Goal: Task Accomplishment & Management: Use online tool/utility

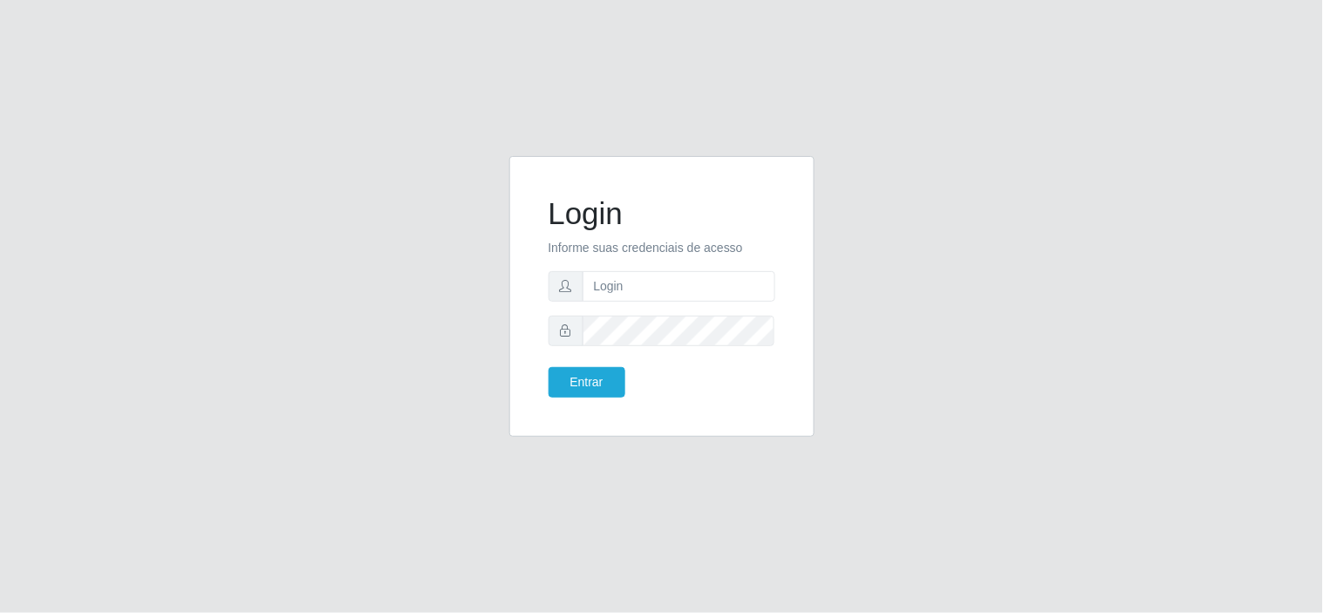
click at [681, 266] on form "Login Informe suas credenciais de acesso Entrar" at bounding box center [662, 296] width 227 height 202
click at [683, 275] on input "text" at bounding box center [679, 286] width 193 height 31
click at [634, 294] on input "text" at bounding box center [679, 286] width 193 height 31
type input "rafaelred@compras06"
drag, startPoint x: 593, startPoint y: 289, endPoint x: 617, endPoint y: 288, distance: 23.6
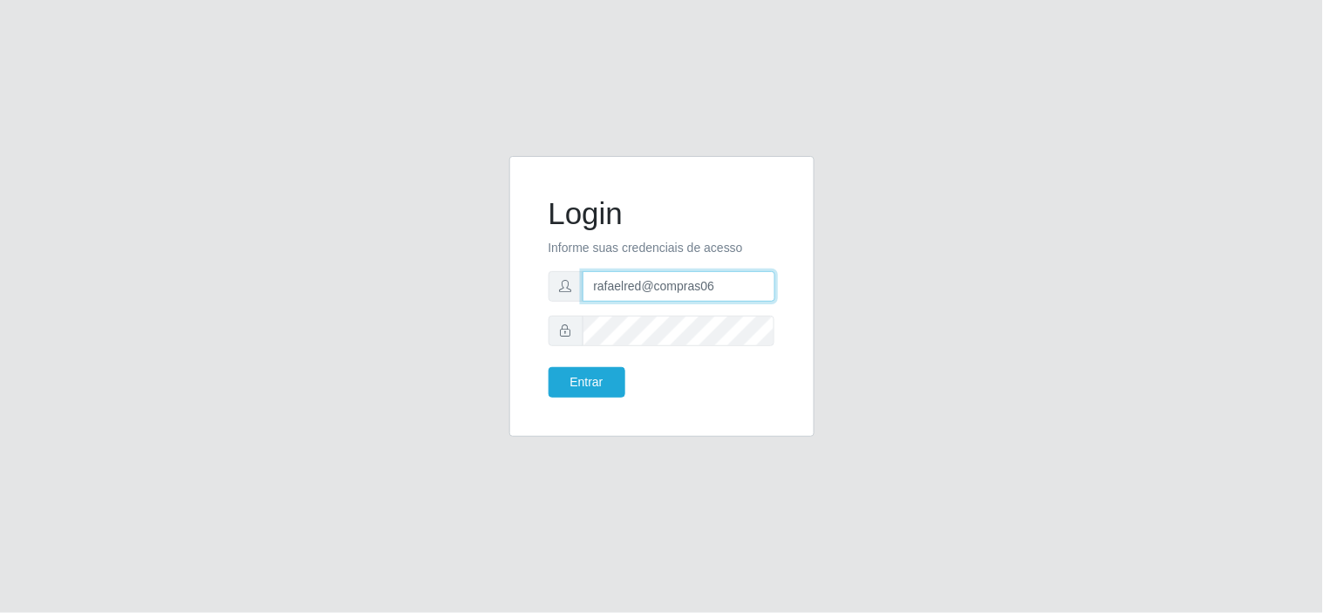
click at [617, 288] on input "rafaelred@compras06" at bounding box center [679, 286] width 193 height 31
click at [549, 367] on button "Entrar" at bounding box center [587, 382] width 77 height 31
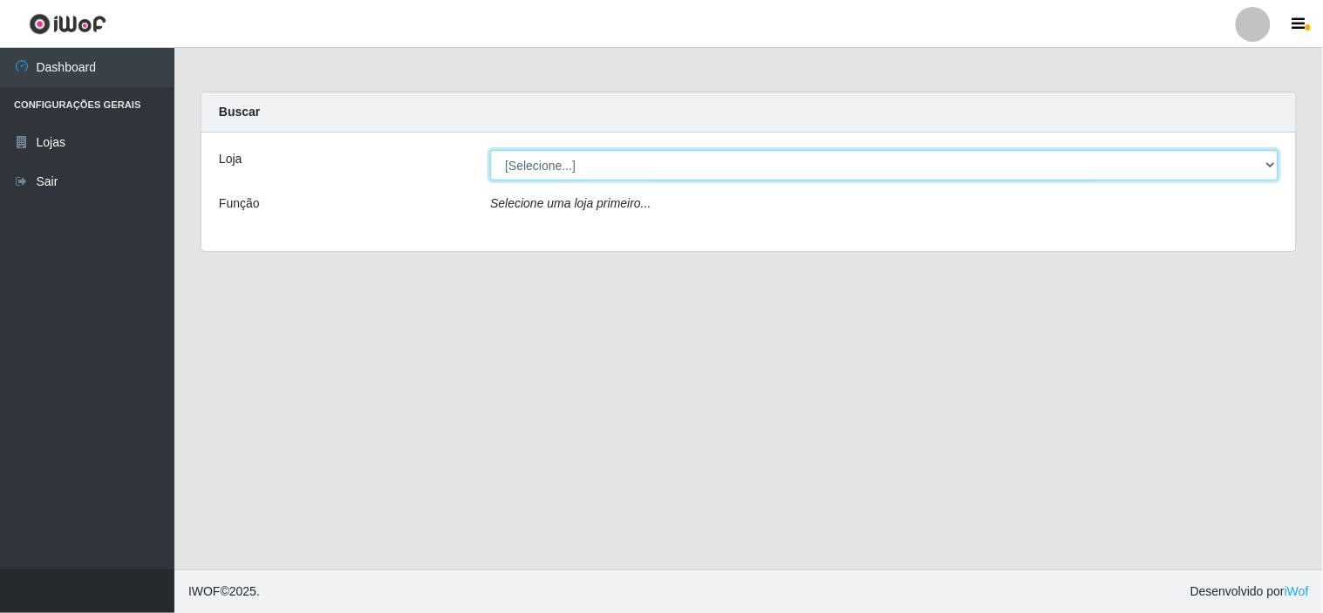
click at [756, 160] on select "[Selecione...] Rede Compras Supermercados - LOJA 6" at bounding box center [884, 165] width 788 height 31
select select "398"
click at [490, 150] on select "[Selecione...] Rede Compras Supermercados - LOJA 6" at bounding box center [884, 165] width 788 height 31
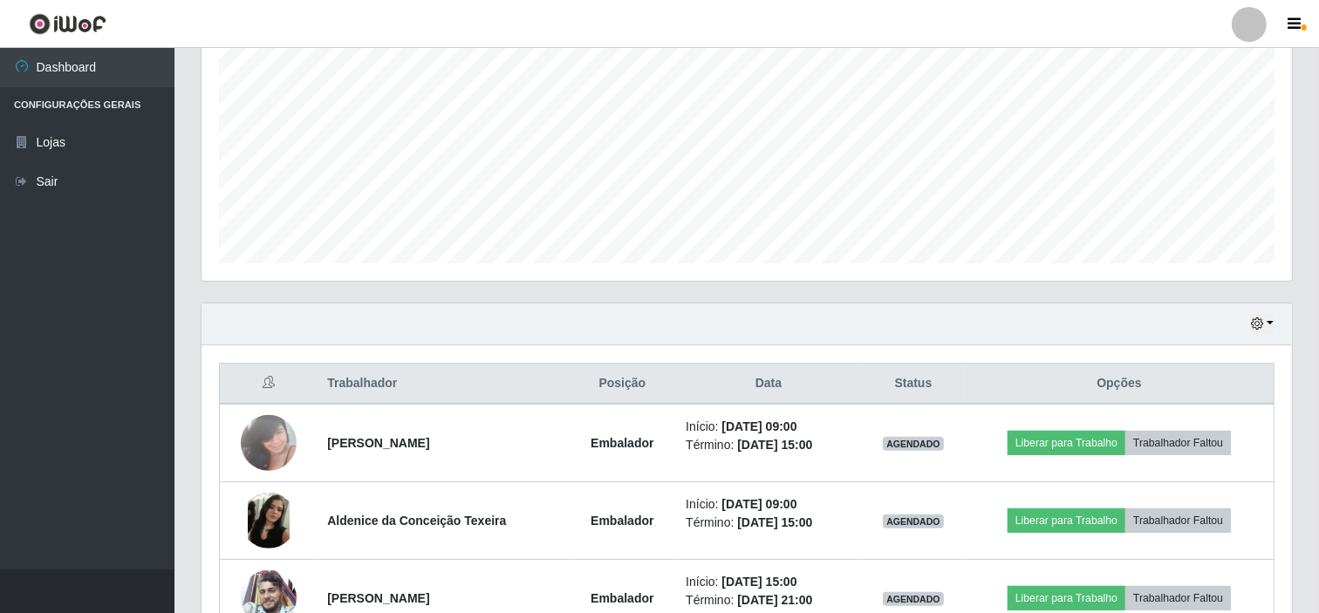
scroll to position [581, 0]
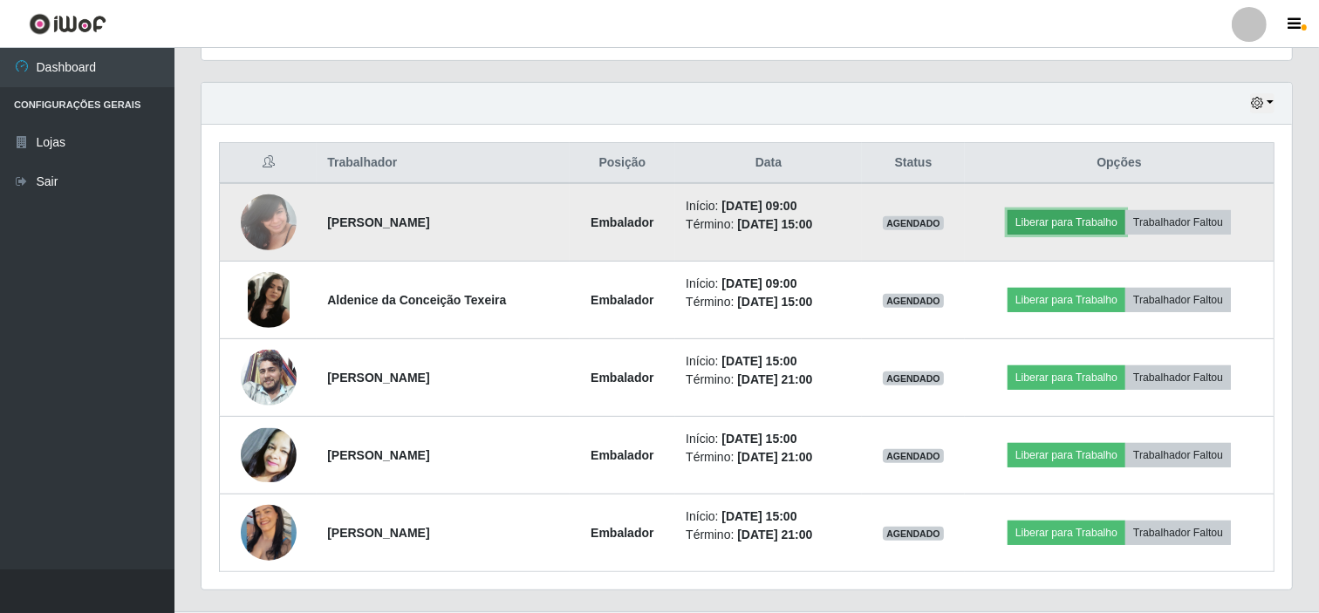
click at [1029, 221] on button "Liberar para Trabalho" at bounding box center [1066, 222] width 118 height 24
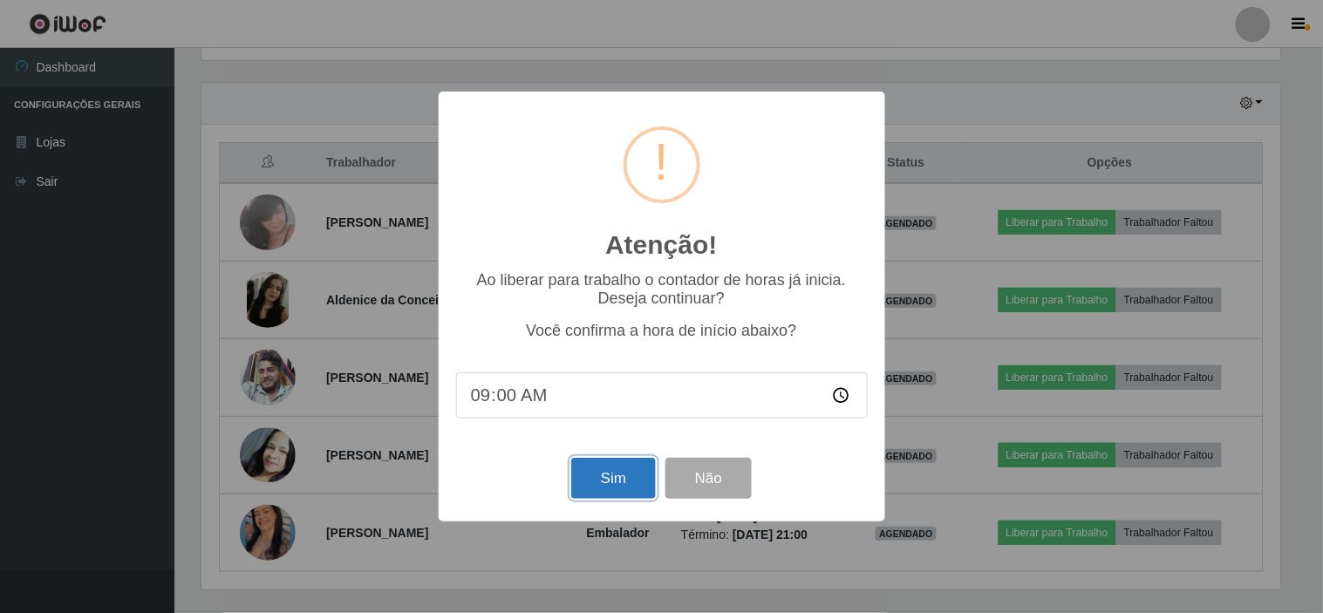
click at [611, 474] on button "Sim" at bounding box center [613, 478] width 85 height 41
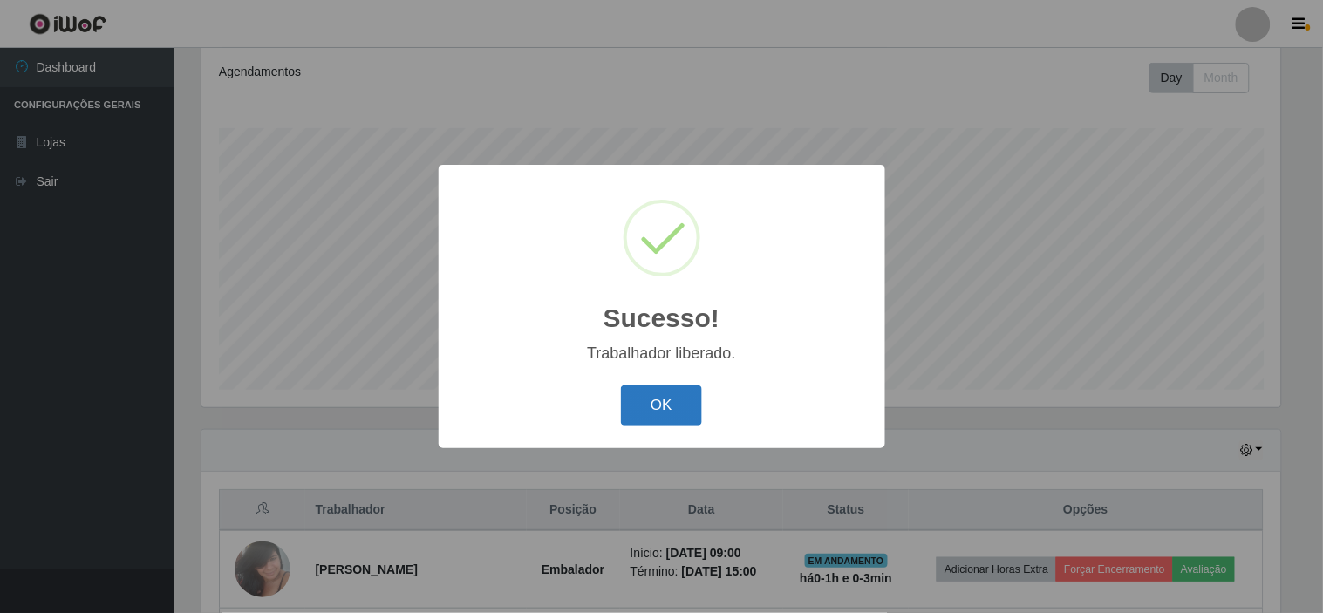
click at [679, 413] on button "OK" at bounding box center [661, 405] width 81 height 41
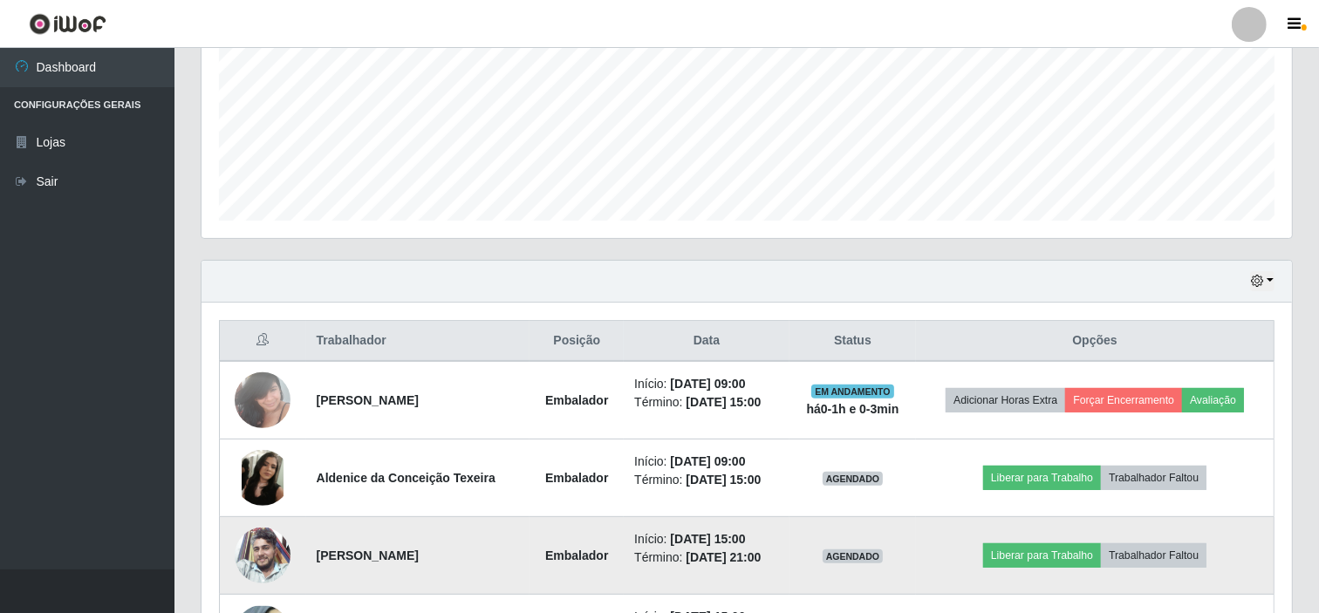
scroll to position [428, 0]
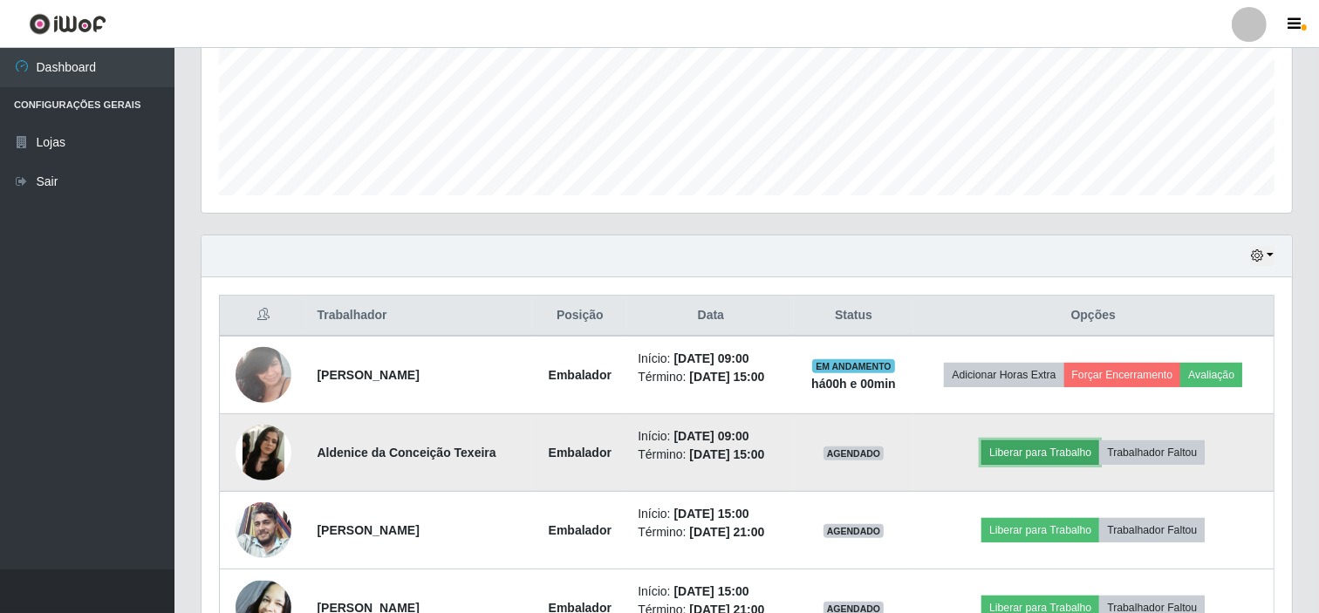
click at [1035, 446] on button "Liberar para Trabalho" at bounding box center [1040, 452] width 118 height 24
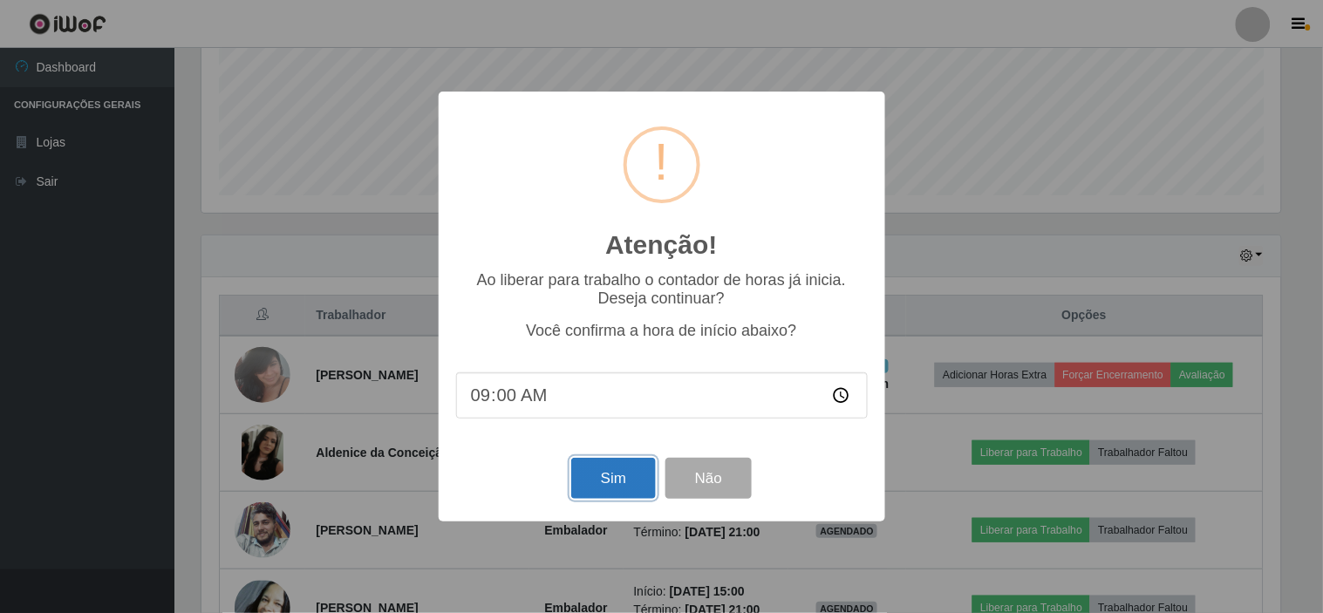
click at [586, 474] on button "Sim" at bounding box center [613, 478] width 85 height 41
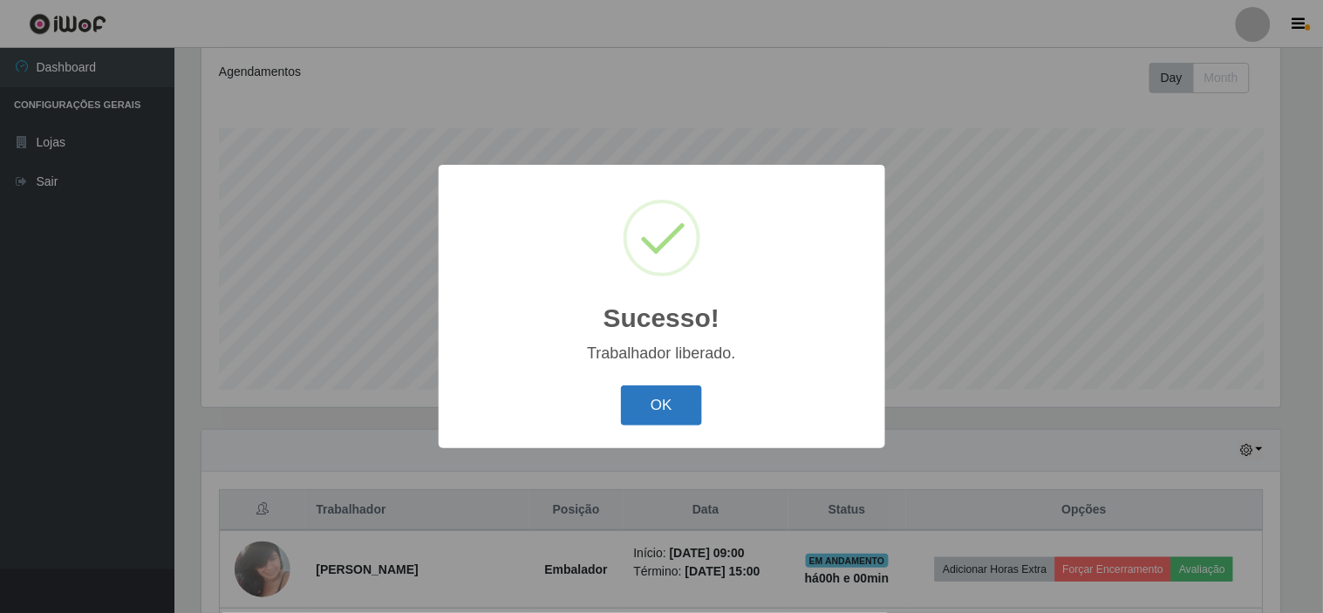
click at [665, 403] on button "OK" at bounding box center [661, 405] width 81 height 41
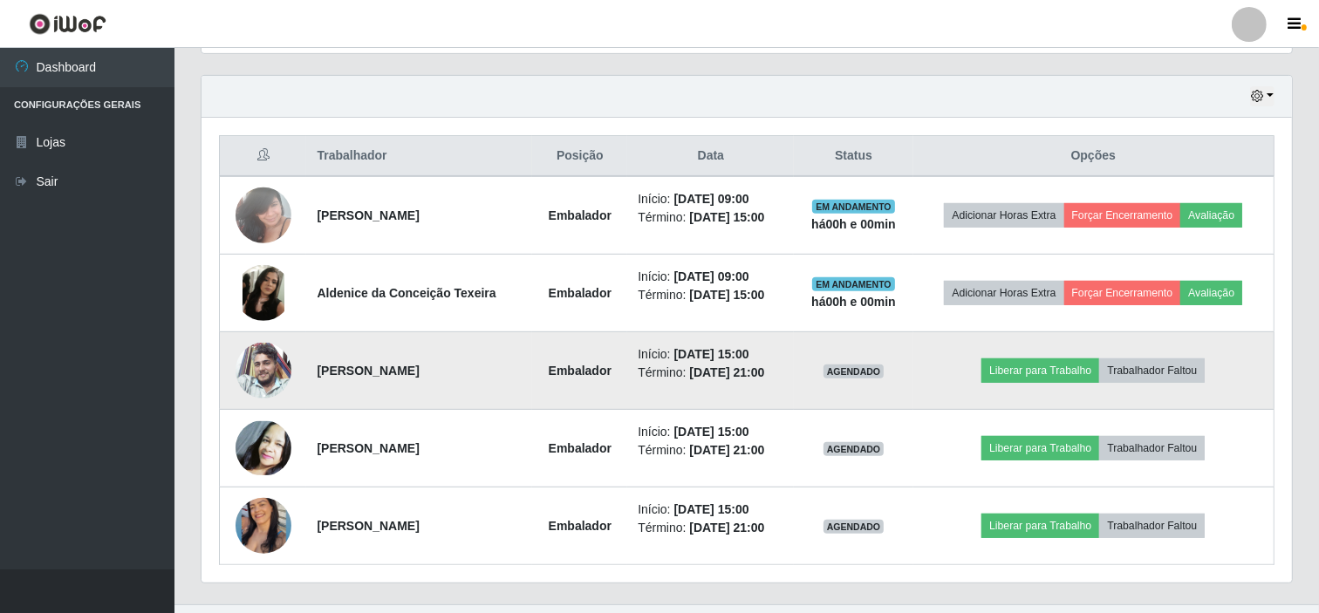
scroll to position [623, 0]
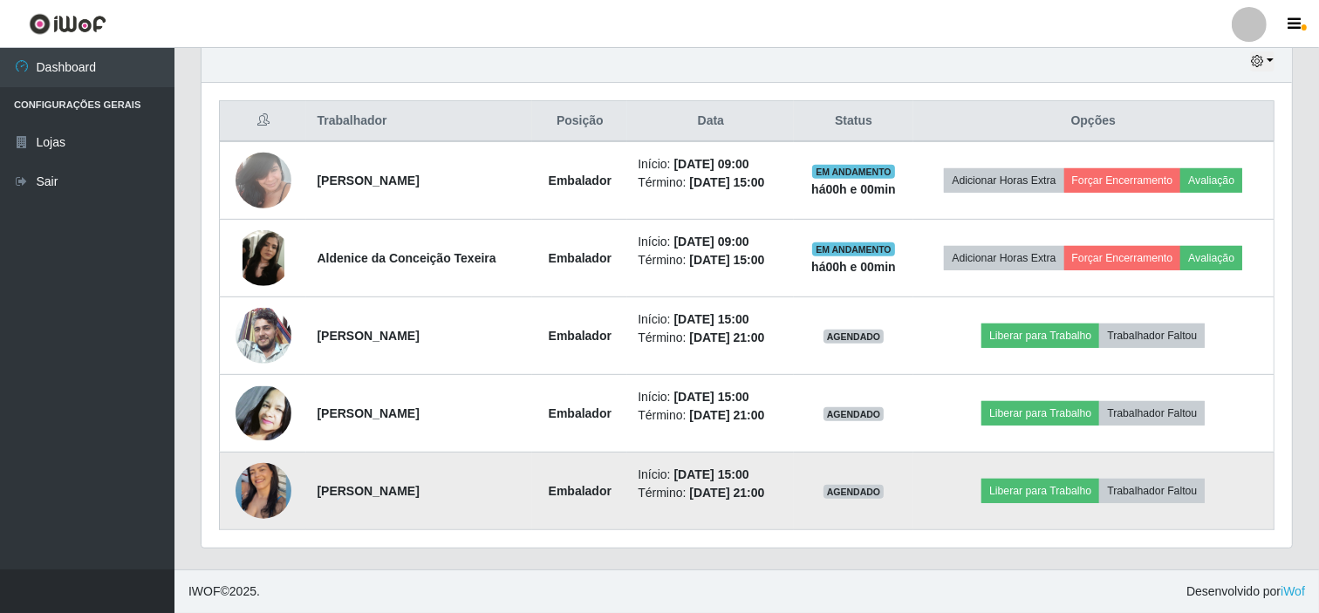
click at [245, 497] on img at bounding box center [263, 491] width 56 height 70
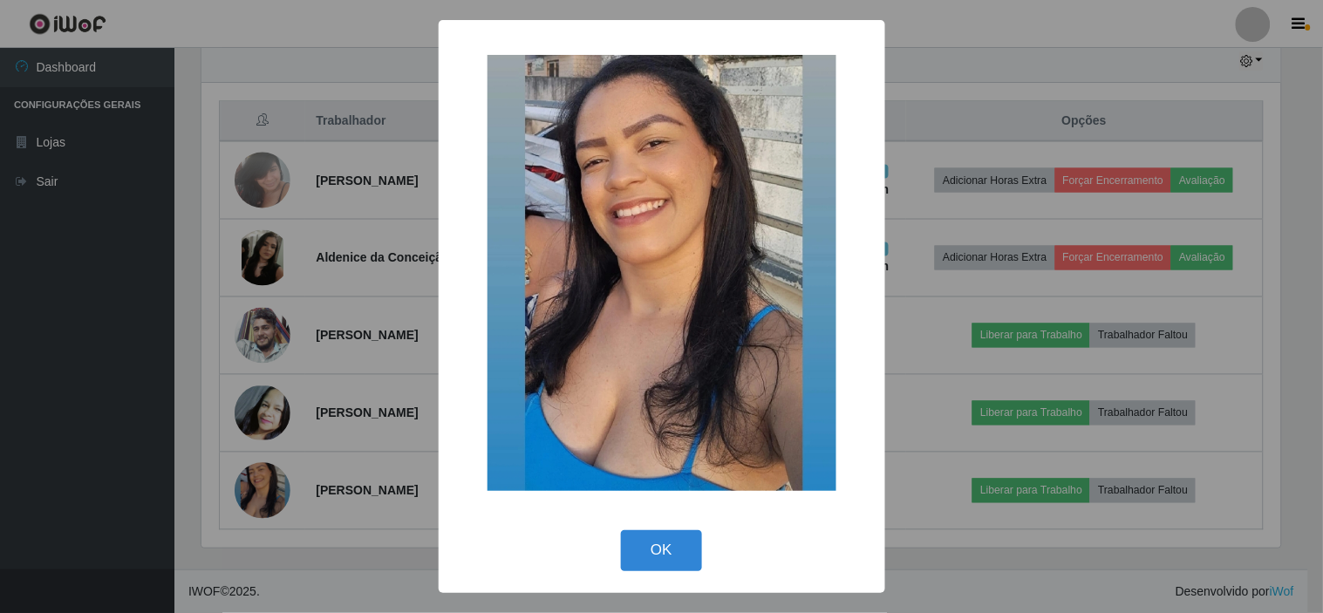
click at [665, 573] on div "OK Cancel" at bounding box center [662, 551] width 412 height 50
click at [659, 546] on button "OK" at bounding box center [661, 550] width 81 height 41
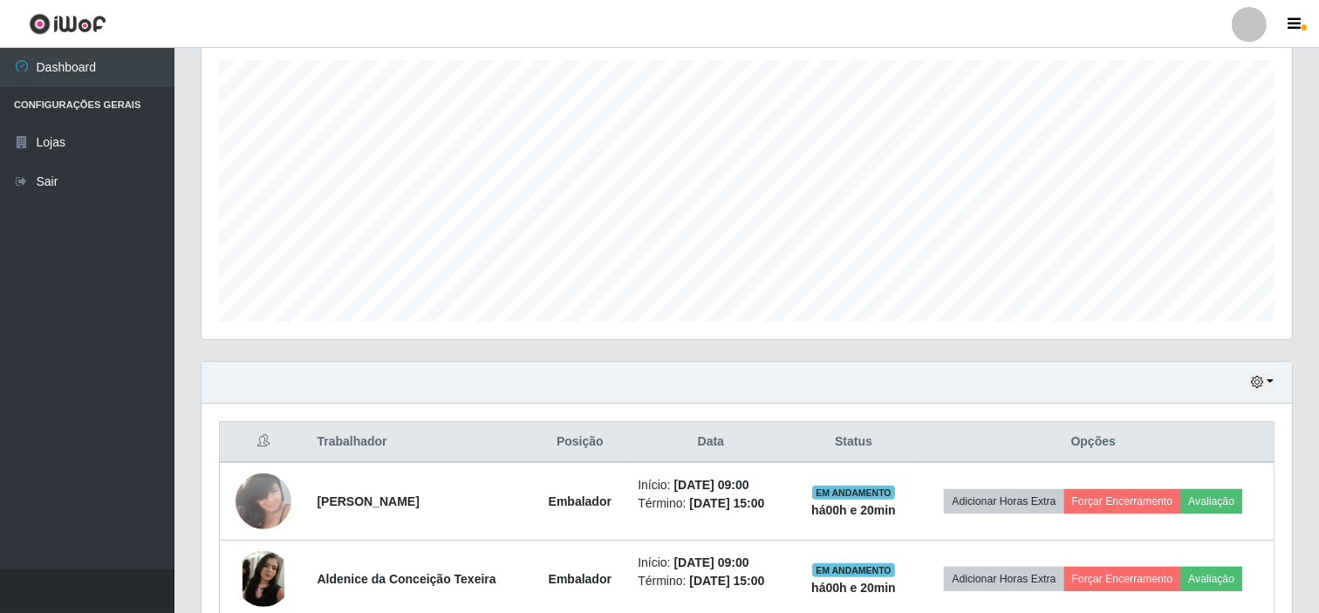
scroll to position [41, 0]
